Goal: Task Accomplishment & Management: Manage account settings

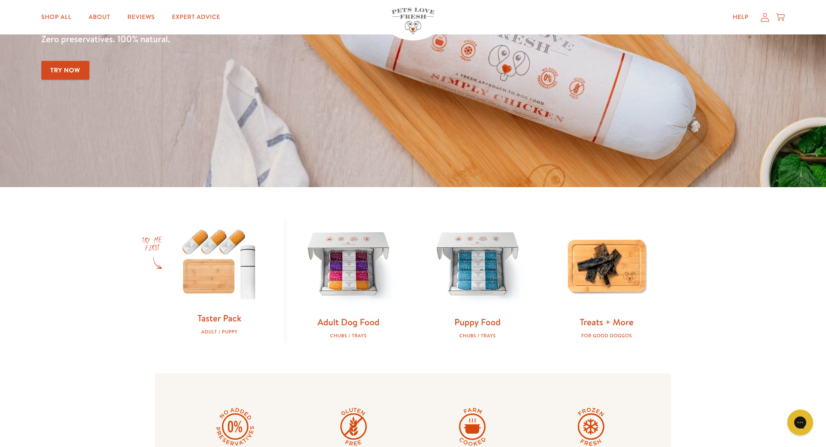
click at [781, 19] on icon at bounding box center [780, 16] width 9 height 9
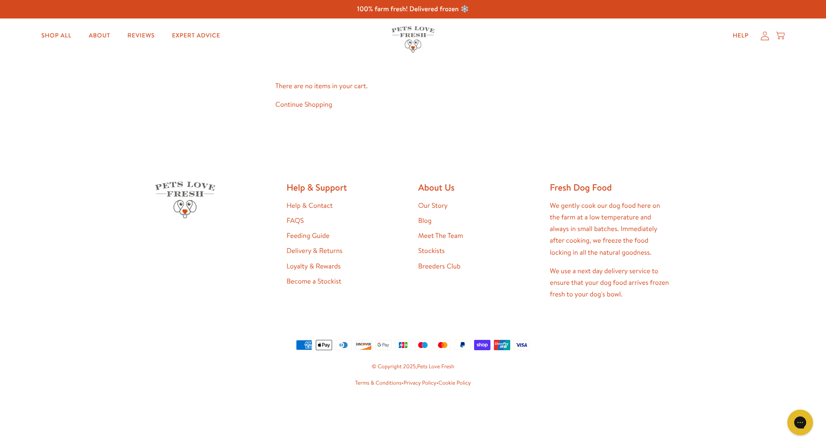
click at [299, 105] on link "Continue Shopping" at bounding box center [303, 104] width 57 height 9
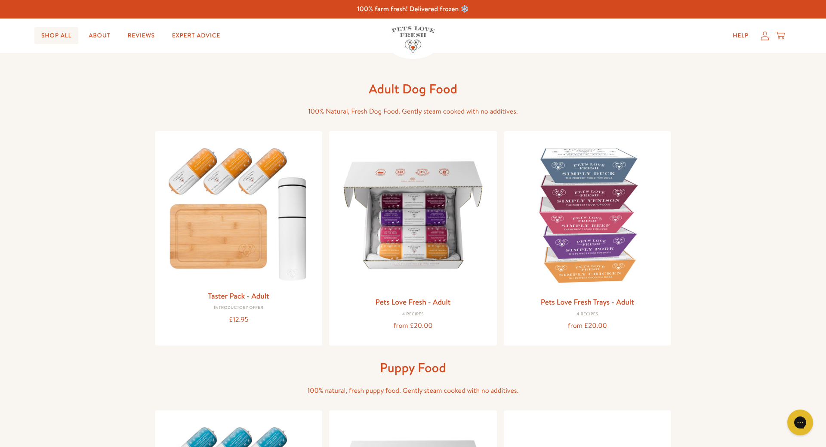
click at [68, 34] on link "Shop All" at bounding box center [56, 35] width 44 height 17
click at [391, 199] on img at bounding box center [413, 214] width 154 height 154
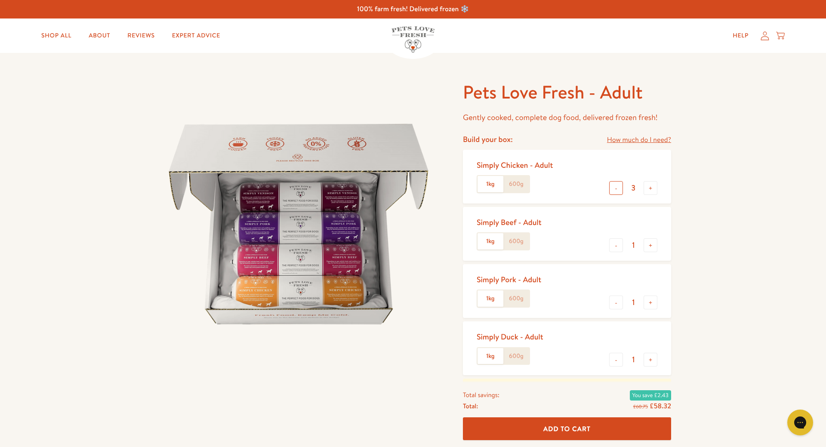
click at [614, 189] on button "-" at bounding box center [616, 188] width 14 height 14
type input "0"
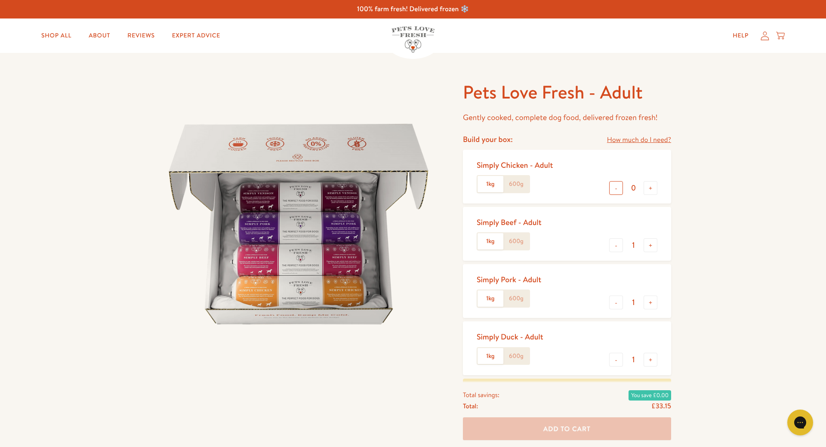
click at [614, 189] on button "-" at bounding box center [616, 188] width 14 height 14
click at [514, 179] on label "600g" at bounding box center [516, 184] width 26 height 16
click at [0, 0] on input "600g" at bounding box center [0, 0] width 0 height 0
drag, startPoint x: 619, startPoint y: 245, endPoint x: 613, endPoint y: 247, distance: 6.6
click at [618, 245] on button "-" at bounding box center [616, 245] width 14 height 14
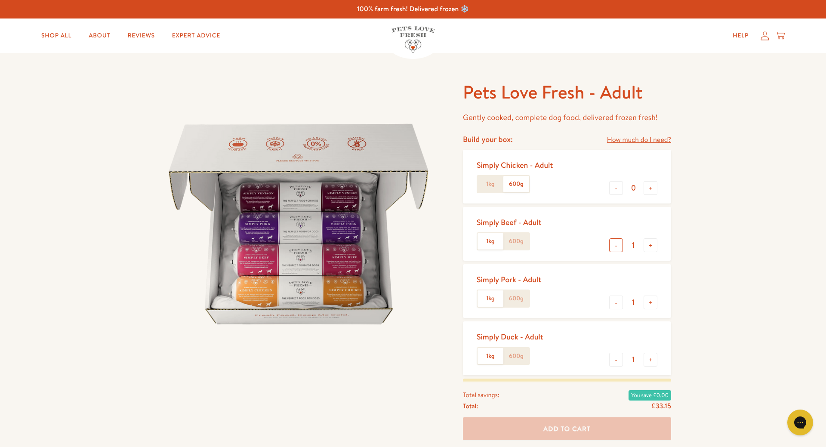
type input "0"
click at [617, 304] on button "-" at bounding box center [616, 303] width 14 height 14
type input "0"
click at [620, 362] on button "-" at bounding box center [616, 360] width 14 height 14
type input "0"
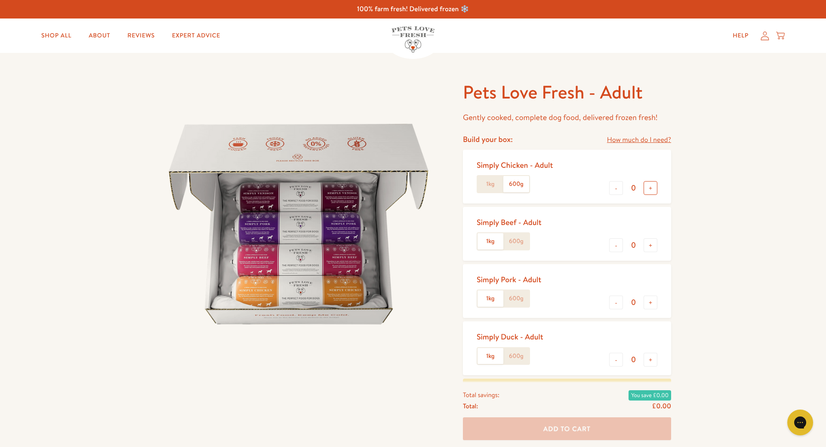
click at [653, 188] on button "+" at bounding box center [651, 188] width 14 height 14
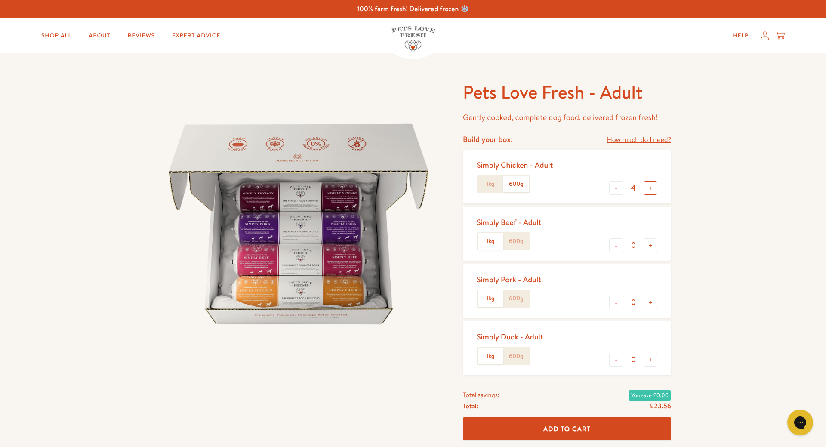
click at [653, 188] on button "+" at bounding box center [651, 188] width 14 height 14
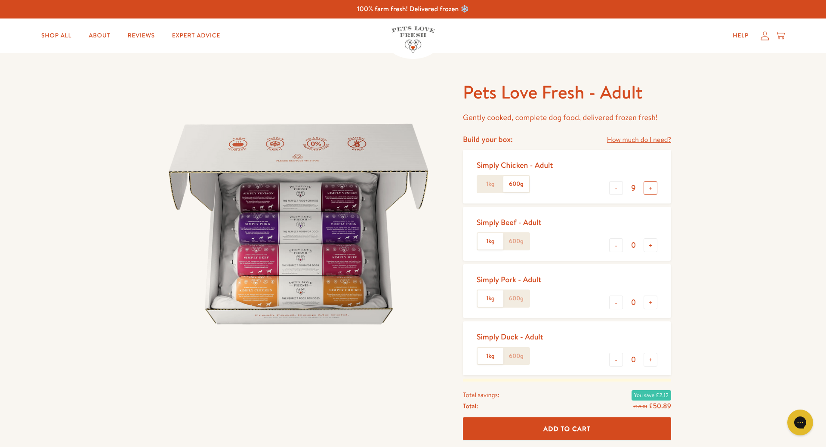
click at [653, 188] on button "+" at bounding box center [651, 188] width 14 height 14
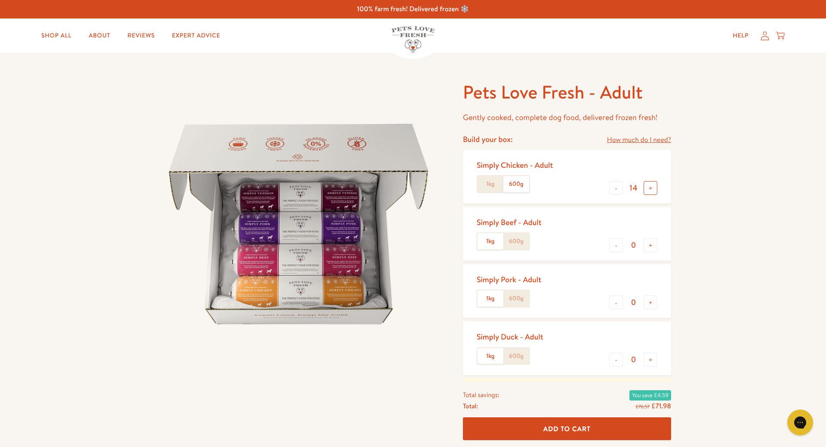
click at [653, 188] on button "+" at bounding box center [651, 188] width 14 height 14
type input "16"
click at [653, 188] on button "+" at bounding box center [651, 188] width 14 height 14
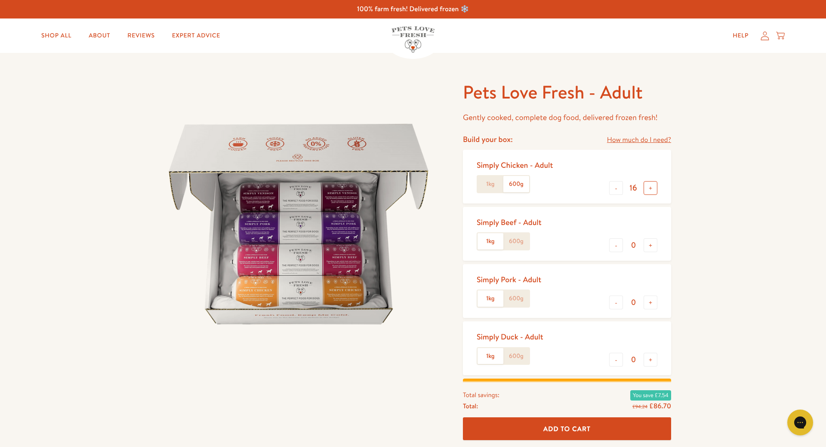
click at [653, 188] on button "+" at bounding box center [651, 188] width 14 height 14
click at [651, 188] on button "+" at bounding box center [651, 188] width 14 height 14
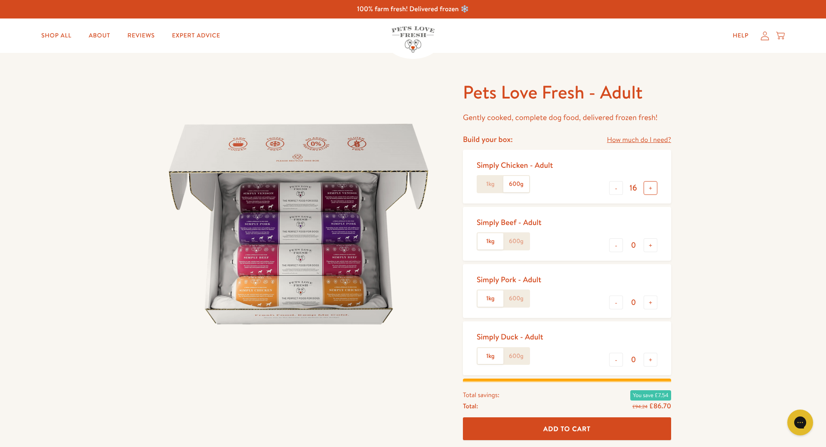
click at [651, 188] on button "+" at bounding box center [651, 188] width 14 height 14
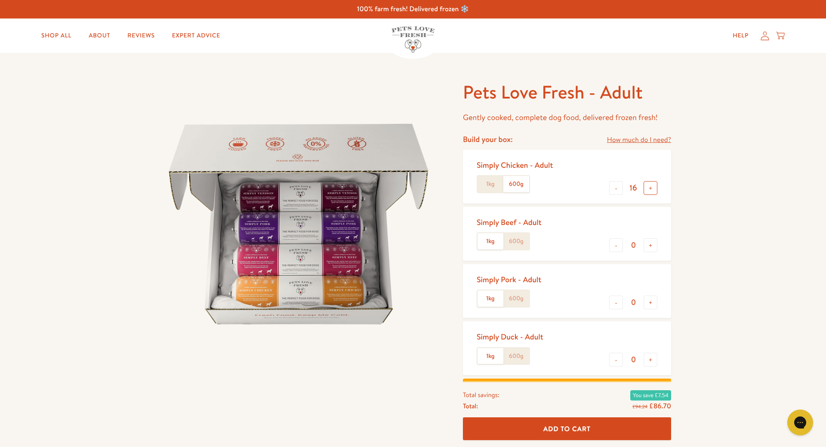
click at [651, 188] on button "+" at bounding box center [651, 188] width 14 height 14
click at [58, 32] on link "Shop All" at bounding box center [56, 35] width 44 height 17
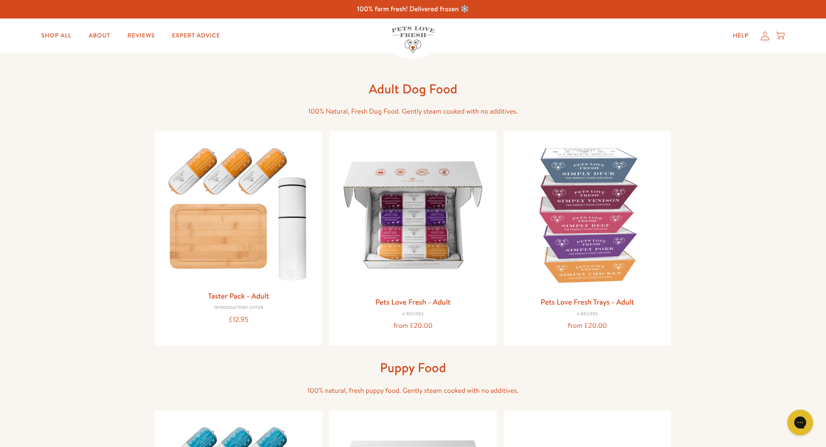
click at [765, 32] on icon at bounding box center [765, 35] width 9 height 9
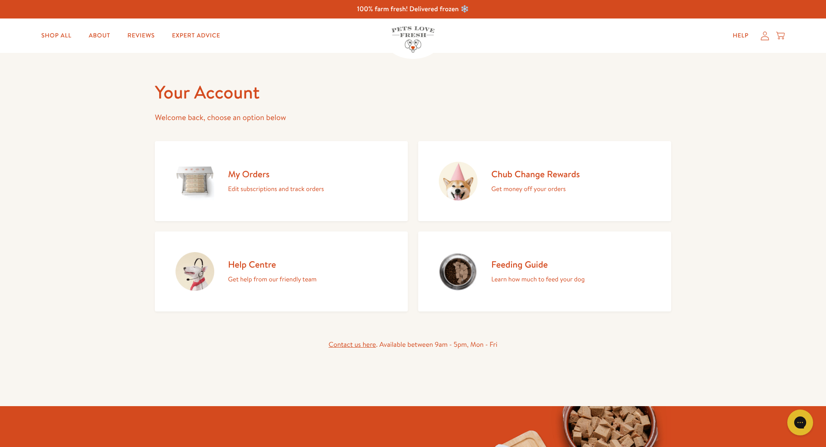
click at [251, 180] on h2 "My Orders" at bounding box center [276, 174] width 96 height 12
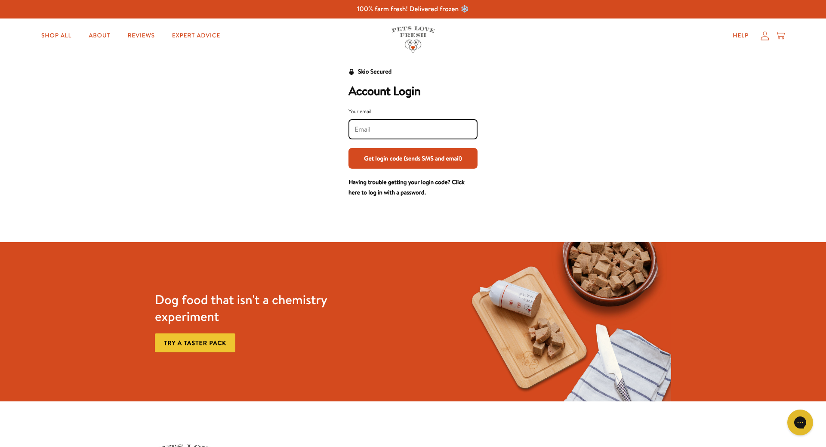
click at [358, 126] on input "Your email" at bounding box center [413, 129] width 117 height 9
type input "[EMAIL_ADDRESS][DOMAIN_NAME]"
click at [384, 158] on button "Get login code (sends SMS and email)" at bounding box center [413, 158] width 129 height 21
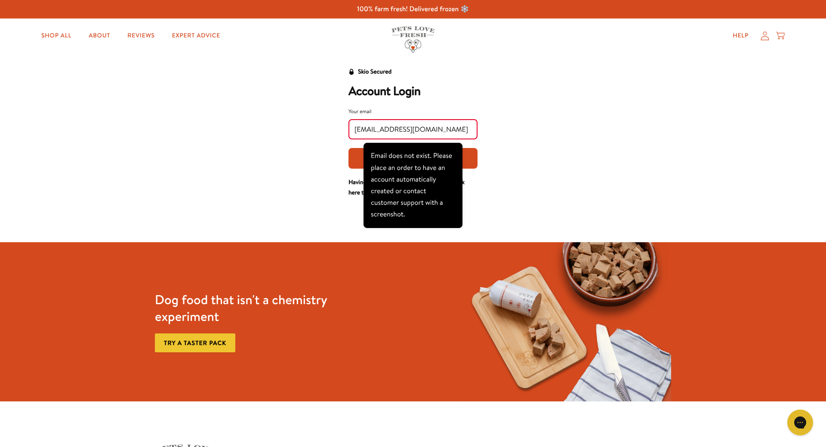
click at [531, 145] on div "Skio Secured Account Login Your email [EMAIL_ADDRESS][DOMAIN_NAME] Get login co…" at bounding box center [413, 132] width 534 height 131
click at [523, 155] on div "Skio Secured Account Login Your email [EMAIL_ADDRESS][DOMAIN_NAME] Get login co…" at bounding box center [413, 132] width 534 height 131
click at [546, 131] on div "Skio Secured Account Login Your email [EMAIL_ADDRESS][DOMAIN_NAME] Get login co…" at bounding box center [413, 132] width 534 height 131
click at [470, 156] on button "Get login code (sends SMS and email)" at bounding box center [413, 158] width 129 height 21
click at [494, 118] on div "Skio Secured Account Login Your email retail@rookespetproducts.co.uk Get login …" at bounding box center [413, 132] width 534 height 131
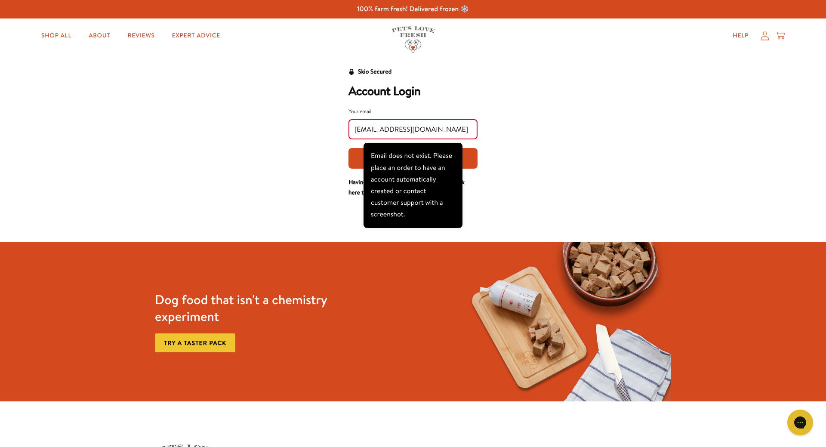
drag, startPoint x: 456, startPoint y: 128, endPoint x: 345, endPoint y: 133, distance: 111.1
click at [355, 133] on input "retail@rookespetproducts.co.uk" at bounding box center [413, 129] width 117 height 9
click at [781, 35] on icon at bounding box center [780, 35] width 9 height 9
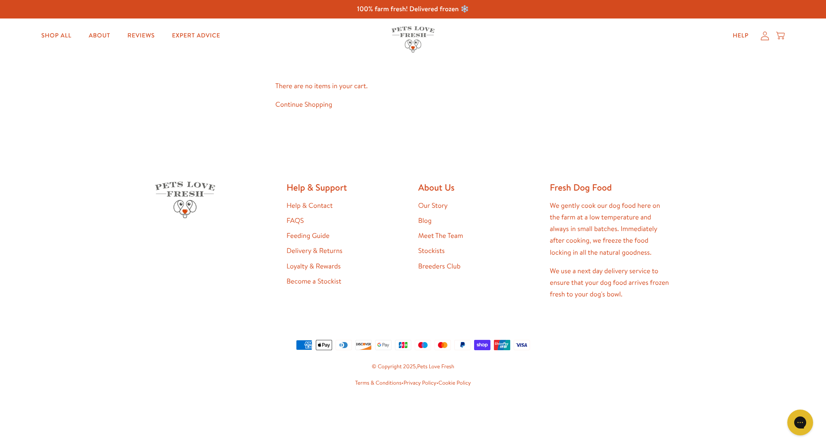
click at [326, 105] on link "Continue Shopping" at bounding box center [303, 104] width 57 height 9
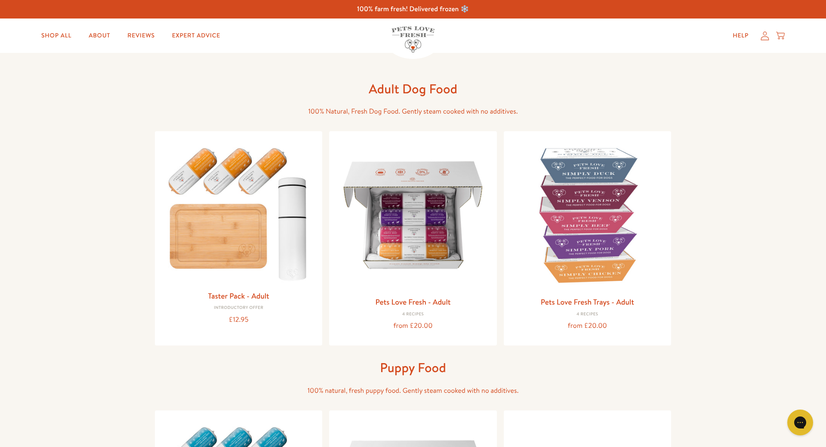
click at [766, 36] on icon at bounding box center [765, 35] width 9 height 9
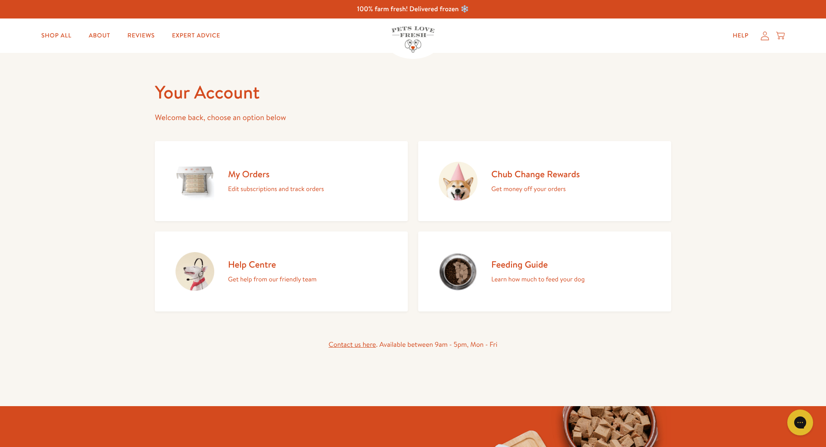
click at [237, 180] on h2 "My Orders" at bounding box center [276, 174] width 96 height 12
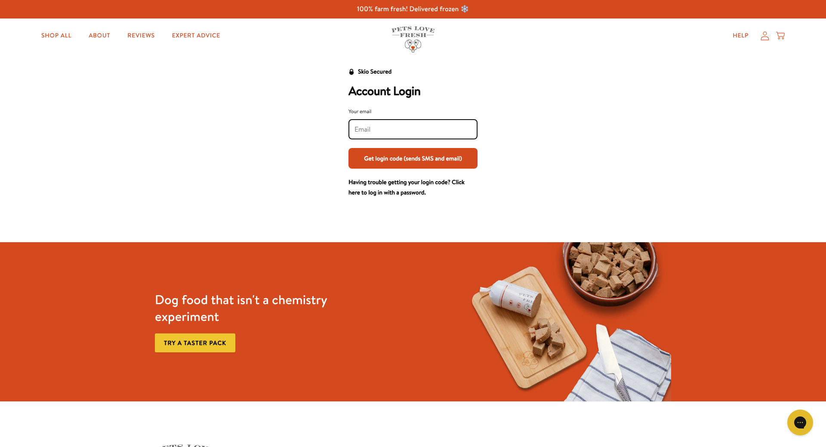
click at [377, 130] on input "Your email" at bounding box center [413, 129] width 117 height 9
click at [386, 155] on button "Get login code (sends SMS and email)" at bounding box center [413, 158] width 129 height 21
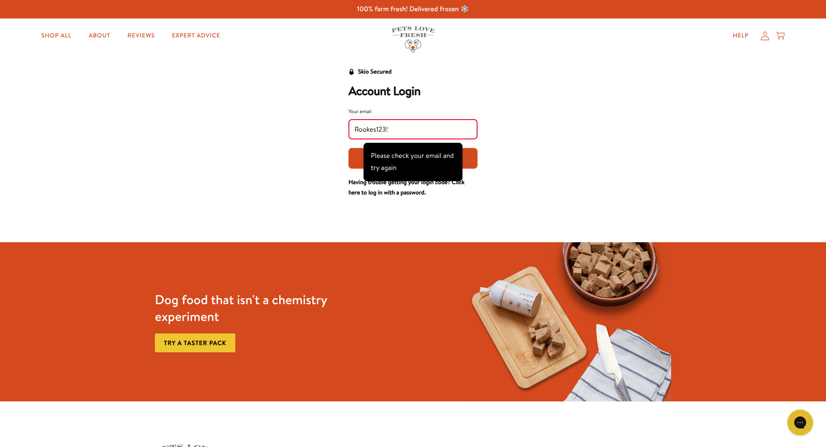
click at [537, 144] on div "Skio Secured Account Login Your email Rookes123! Get login code (sends SMS and …" at bounding box center [413, 132] width 534 height 131
drag, startPoint x: 410, startPoint y: 127, endPoint x: 335, endPoint y: 126, distance: 74.9
click at [355, 126] on input "Rookes123!" at bounding box center [413, 129] width 117 height 9
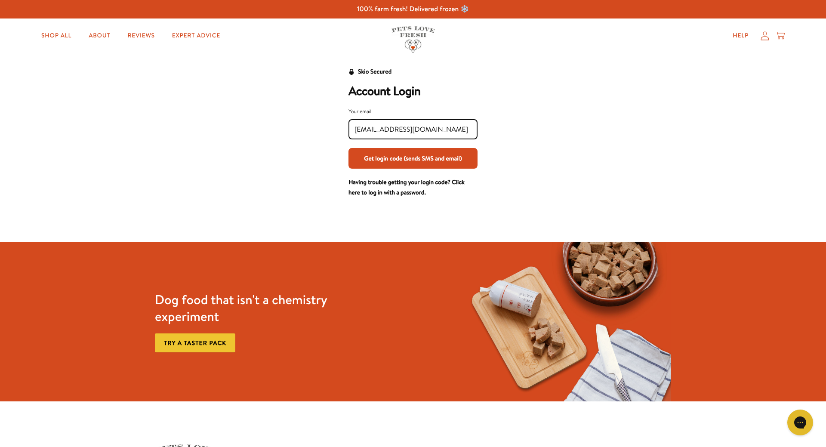
type input "retail@rookespetproducts.co.uk"
click at [463, 123] on div "retail@rookespetproducts.co.uk" at bounding box center [413, 129] width 129 height 20
